Goal: Task Accomplishment & Management: Complete application form

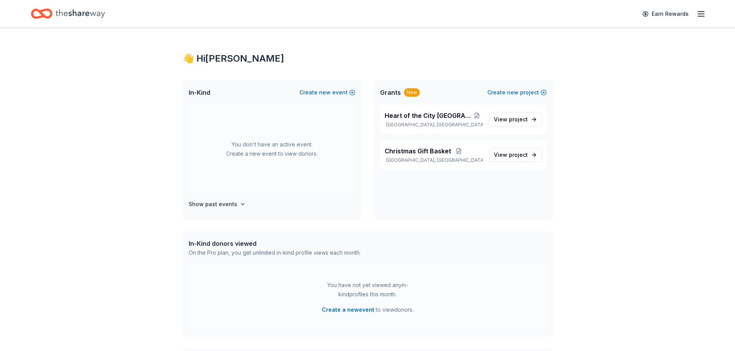
click at [323, 87] on div "In-Kind Create new event" at bounding box center [271, 92] width 179 height 25
click at [323, 92] on span "new" at bounding box center [325, 92] width 12 height 9
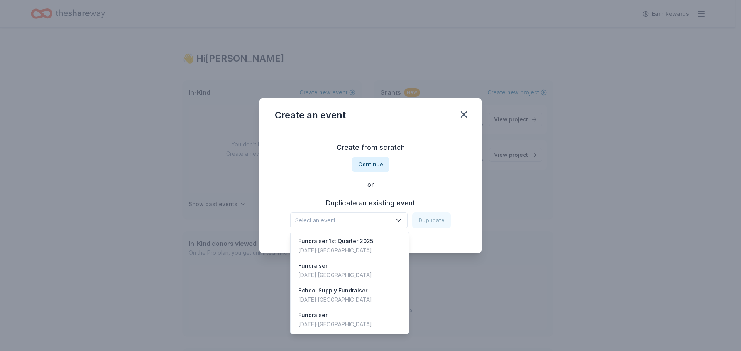
click at [368, 218] on span "Select an event" at bounding box center [343, 220] width 96 height 9
click at [336, 243] on div "Fundraiser 1st Quarter 2025" at bounding box center [335, 241] width 75 height 9
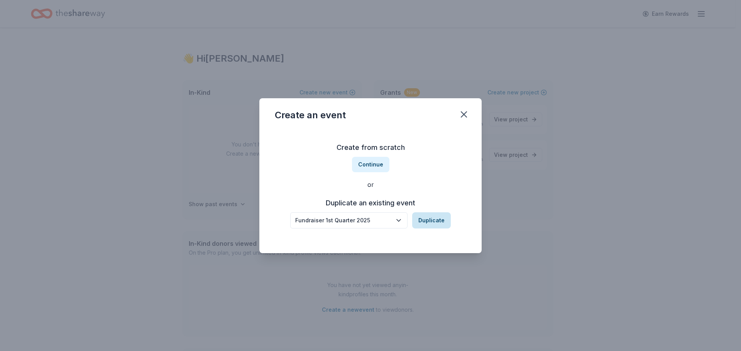
click at [424, 218] on button "Duplicate" at bounding box center [431, 221] width 39 height 16
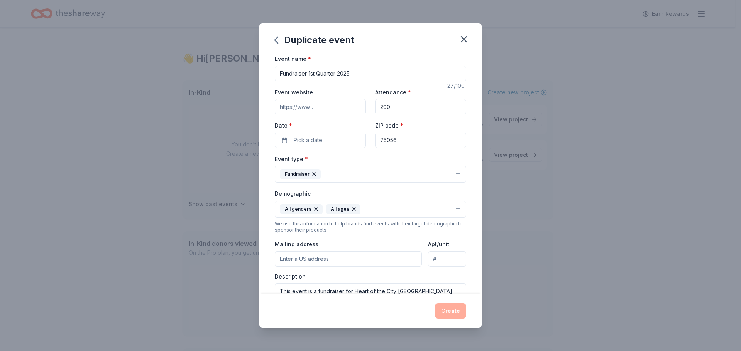
click at [298, 109] on input "Event website" at bounding box center [320, 106] width 91 height 15
type input "www.heartofthecitylewisville"
click at [324, 139] on button "Pick a date" at bounding box center [320, 140] width 91 height 15
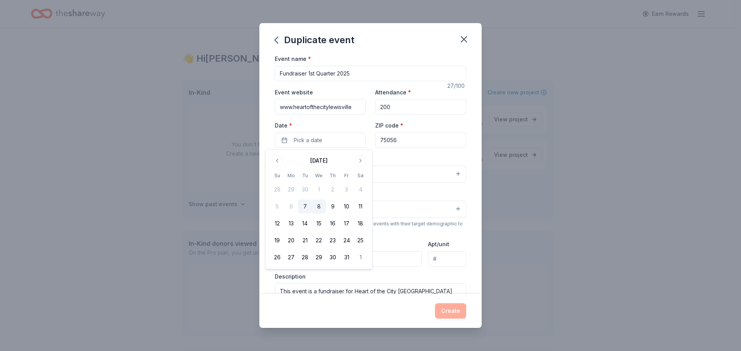
click at [321, 211] on button "8" at bounding box center [319, 207] width 14 height 14
click at [557, 186] on div "Duplicate event Event name * Fundraiser 1st Quarter 2025 27 /100 Event website …" at bounding box center [370, 175] width 741 height 351
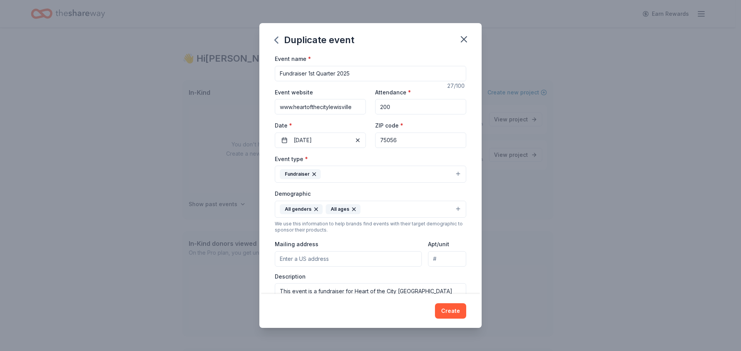
click at [298, 258] on input "Mailing address" at bounding box center [348, 259] width 147 height 15
type input "[STREET_ADDRESS][PERSON_NAME]"
type input "[STREET_ADDRESS]"
click at [446, 309] on button "Create" at bounding box center [450, 311] width 31 height 15
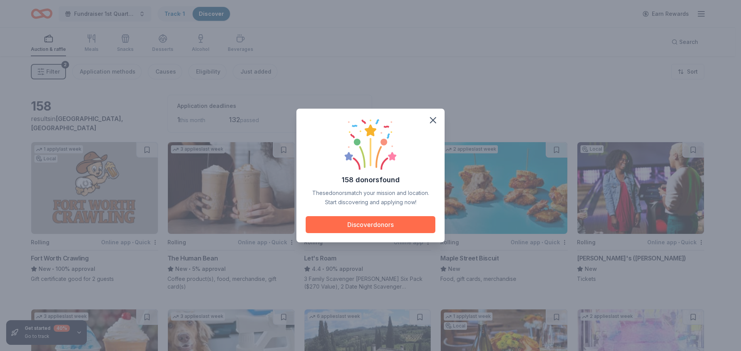
click at [353, 223] on button "Discover donors" at bounding box center [371, 224] width 130 height 17
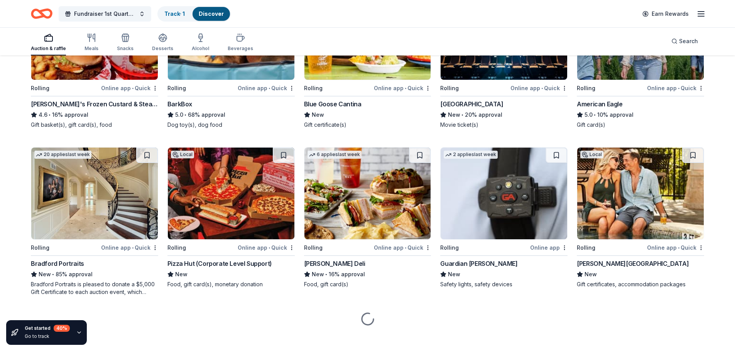
scroll to position [496, 0]
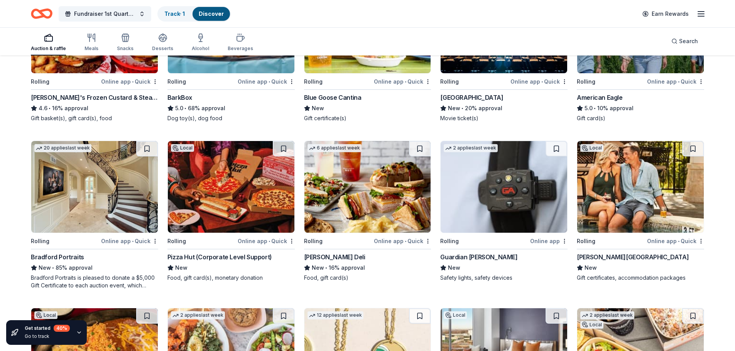
click at [323, 263] on div "[PERSON_NAME] Deli New • 16% approval Food, gift card(s)" at bounding box center [367, 267] width 127 height 29
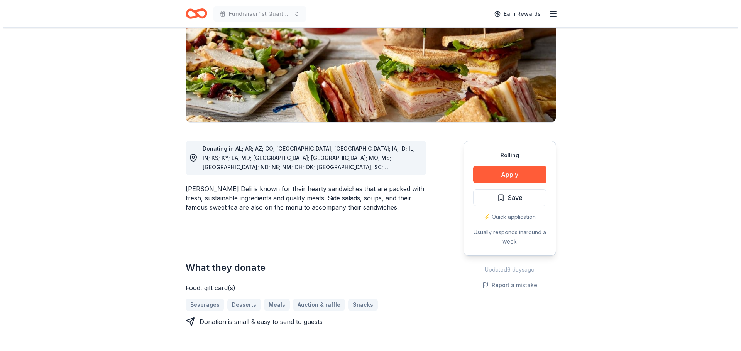
scroll to position [116, 0]
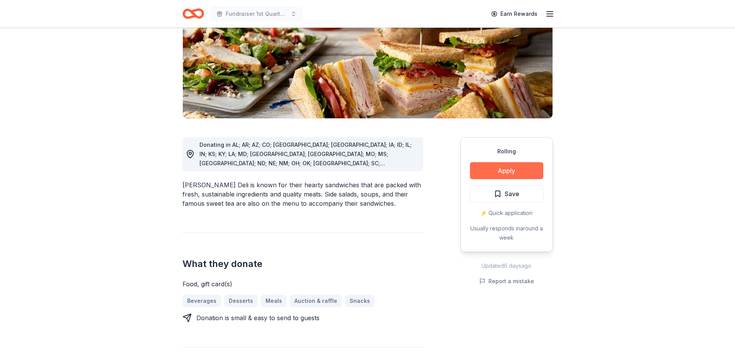
click at [500, 167] on button "Apply" at bounding box center [506, 170] width 73 height 17
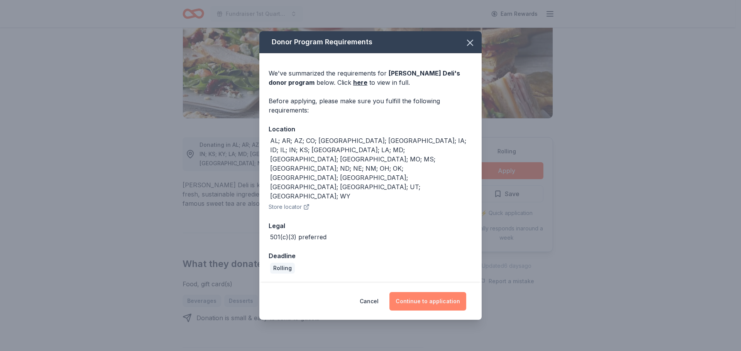
click at [419, 292] on button "Continue to application" at bounding box center [427, 301] width 77 height 19
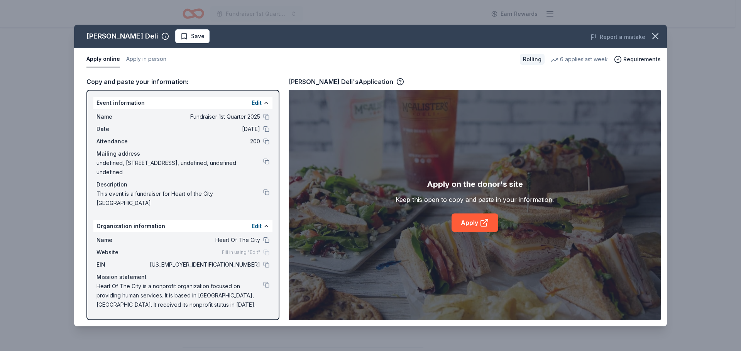
click at [236, 250] on span "Fill in using "Edit"" at bounding box center [241, 253] width 38 height 6
click at [474, 223] on link "Apply" at bounding box center [474, 223] width 47 height 19
